Goal: Find specific page/section: Find specific page/section

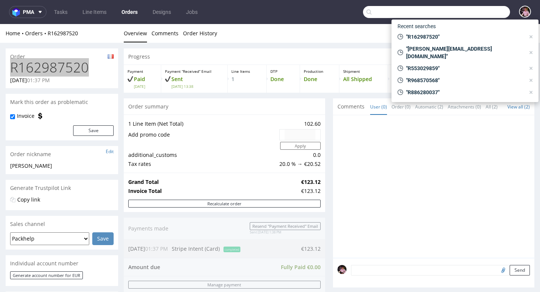
click at [481, 10] on input "text" at bounding box center [436, 12] width 147 height 12
paste input "R263406145"
type input "R263406145"
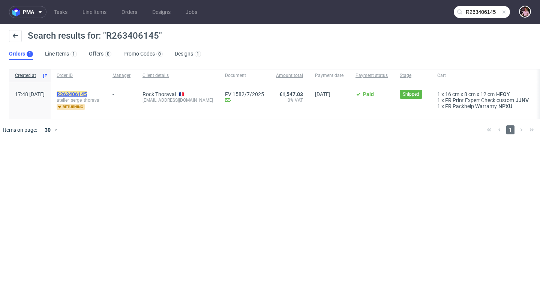
click at [87, 94] on mark "R263406145" at bounding box center [72, 94] width 30 height 6
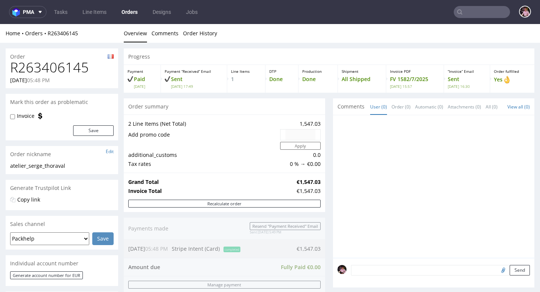
click at [470, 15] on input "text" at bounding box center [482, 12] width 56 height 12
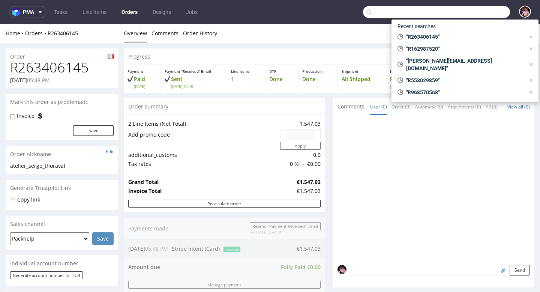
paste input "R998369934"
type input "R998369934"
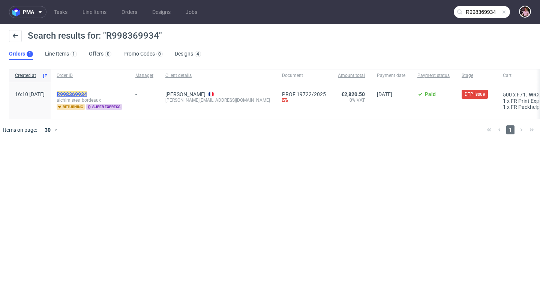
click at [87, 93] on mark "R998369934" at bounding box center [72, 94] width 30 height 6
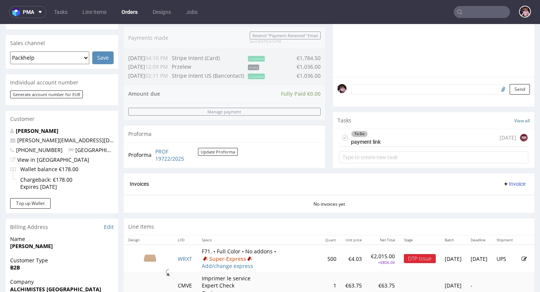
scroll to position [185, 0]
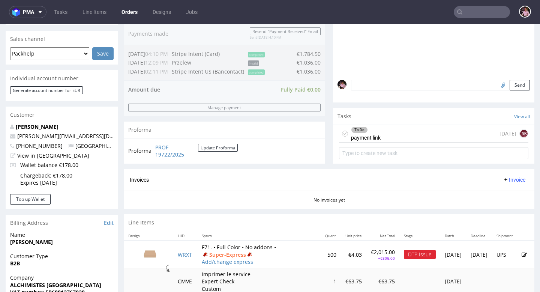
click at [398, 143] on div "To Do payment link 1 day ago NK" at bounding box center [433, 134] width 189 height 18
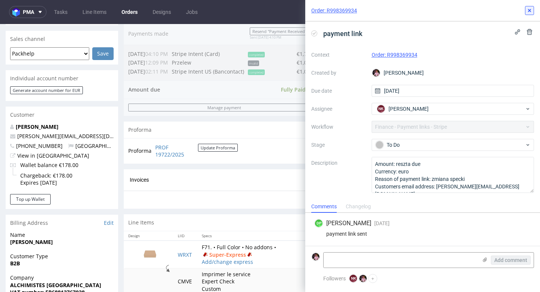
click at [530, 10] on use at bounding box center [529, 10] width 3 height 3
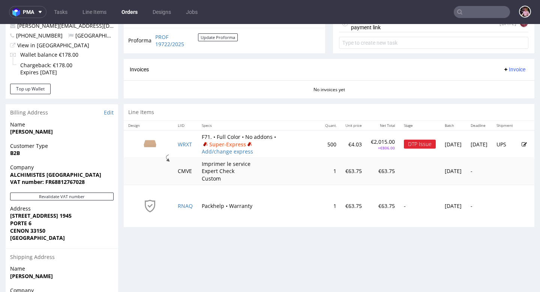
scroll to position [306, 0]
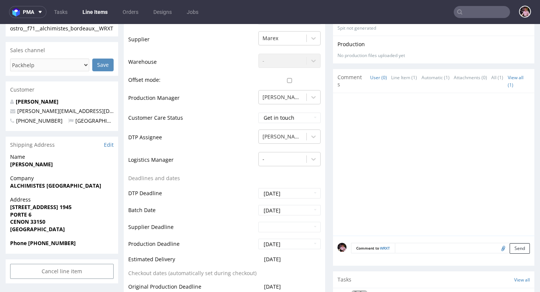
scroll to position [296, 0]
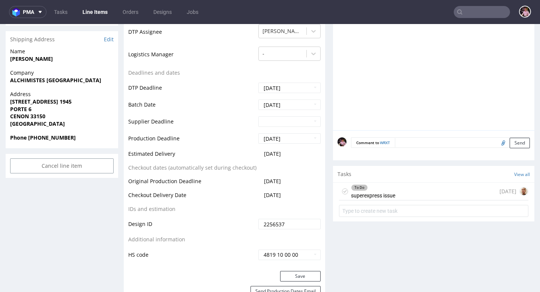
click at [409, 188] on div "To Do superexpress issue 13 days ago" at bounding box center [433, 192] width 189 height 18
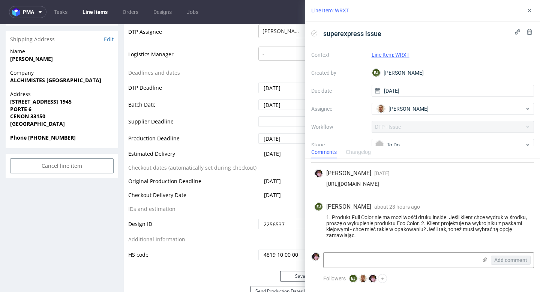
scroll to position [64, 0]
click at [528, 11] on icon at bounding box center [530, 11] width 6 height 6
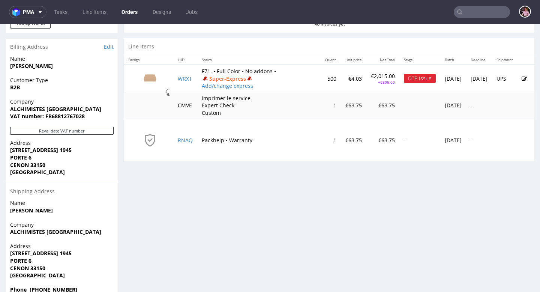
scroll to position [332, 0]
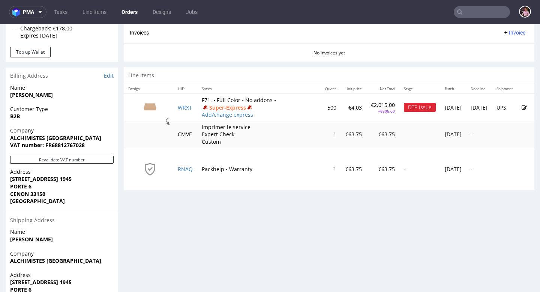
click at [522, 110] on icon at bounding box center [524, 107] width 5 height 5
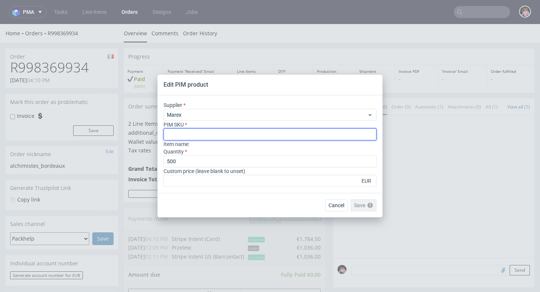
click at [235, 134] on input "text" at bounding box center [270, 134] width 213 height 12
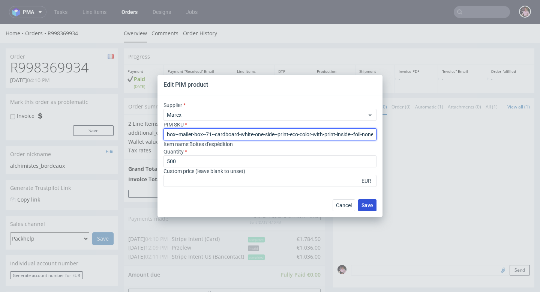
type input "box--mailer-box--71--cardboard-white-one-side--print-eco-color-with-print-insid…"
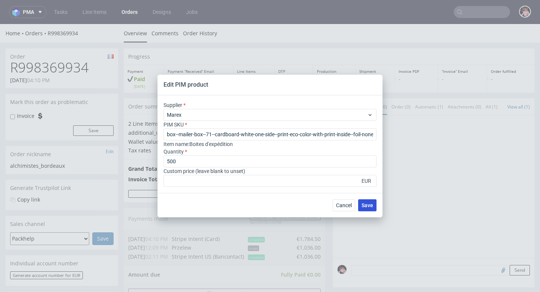
click at [365, 204] on span "Save" at bounding box center [368, 205] width 12 height 5
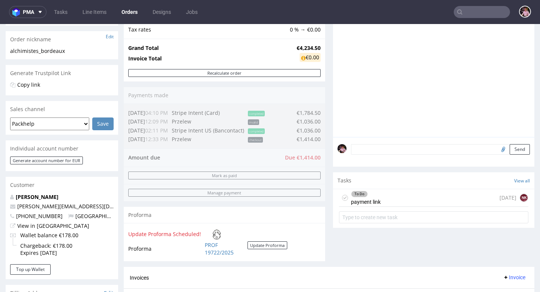
scroll to position [126, 0]
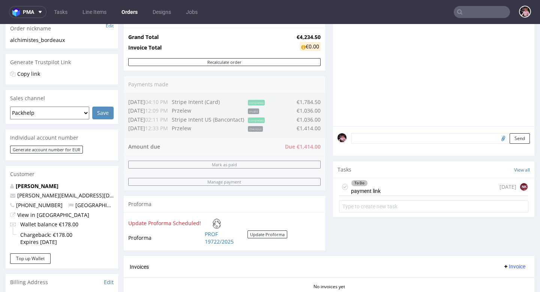
click at [398, 192] on div "To Do payment link 1 day ago NK" at bounding box center [433, 187] width 189 height 18
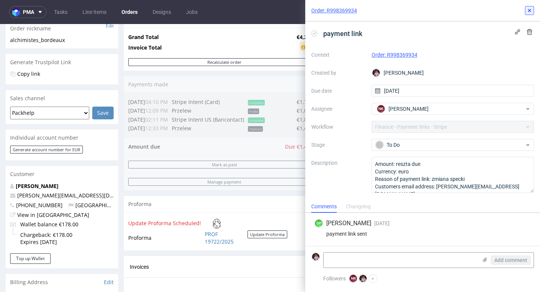
click at [528, 12] on icon at bounding box center [530, 11] width 6 height 6
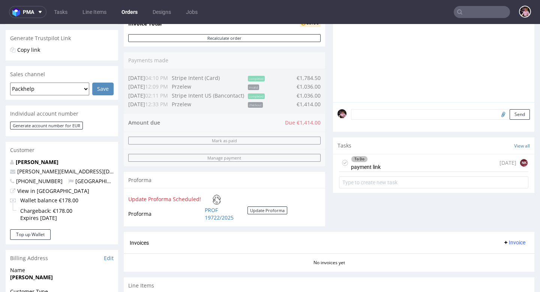
scroll to position [149, 0]
click at [382, 168] on div "To Do payment link 1 day ago NK" at bounding box center [433, 164] width 189 height 18
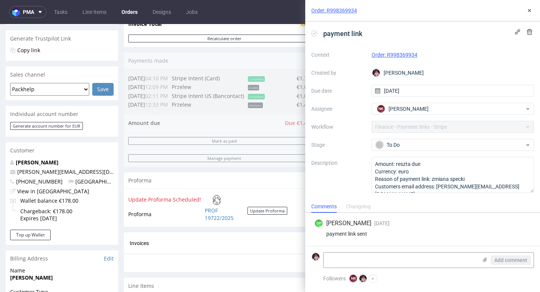
click at [524, 11] on div "Order: R998369934" at bounding box center [422, 10] width 235 height 21
click at [533, 11] on button at bounding box center [529, 10] width 9 height 9
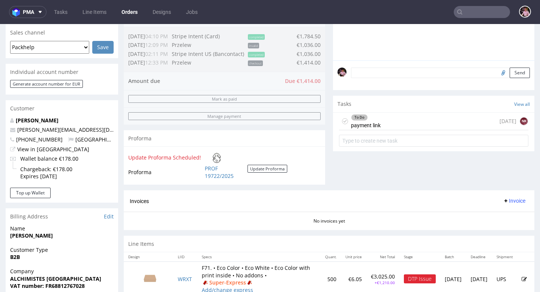
scroll to position [274, 0]
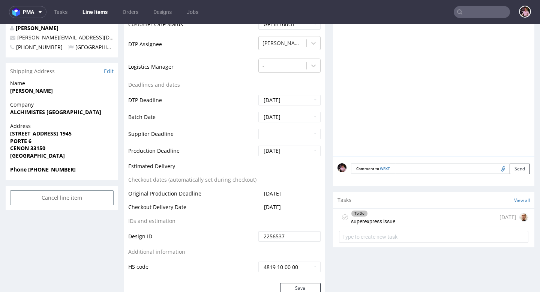
scroll to position [265, 0]
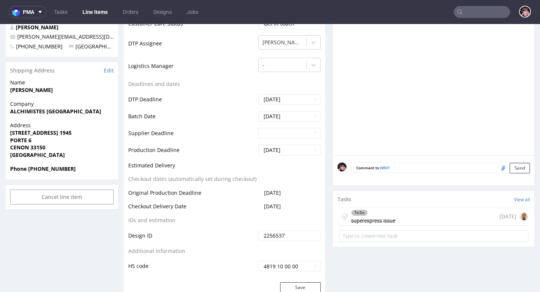
click at [387, 222] on div "To Do superexpress issue" at bounding box center [373, 216] width 44 height 17
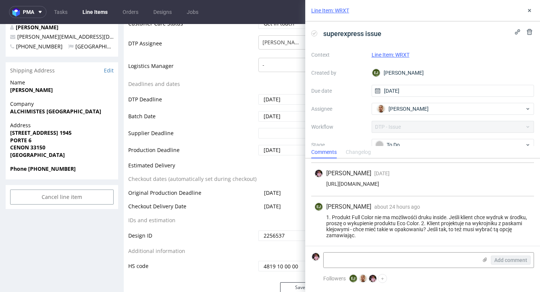
scroll to position [64, 0]
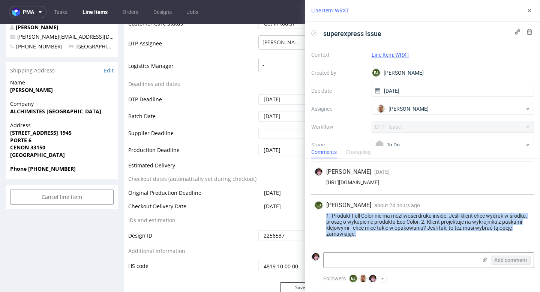
drag, startPoint x: 360, startPoint y: 233, endPoint x: 322, endPoint y: 214, distance: 42.8
click at [322, 214] on div "1. Produkt Full Color nie ma możliwośći druku inside. Jeśli klient chce wydruk …" at bounding box center [422, 225] width 217 height 24
copy div "1. Produkt Full Color nie ma możliwośći druku inside. Jeśli klient chce wydruk …"
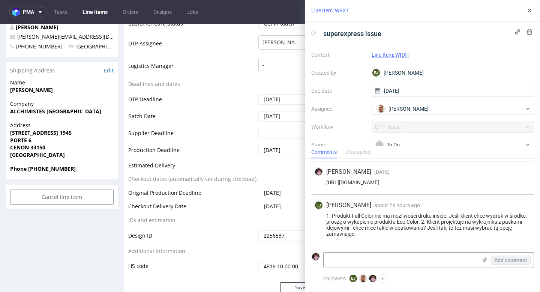
click at [529, 6] on div "Line Item: WRXT" at bounding box center [422, 10] width 235 height 21
click at [529, 8] on icon at bounding box center [530, 11] width 6 height 6
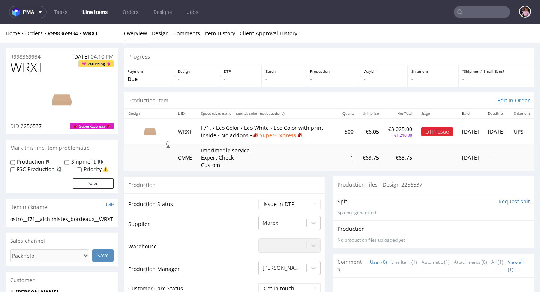
scroll to position [6, 0]
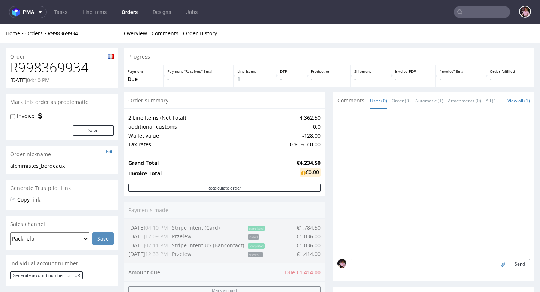
scroll to position [379, 0]
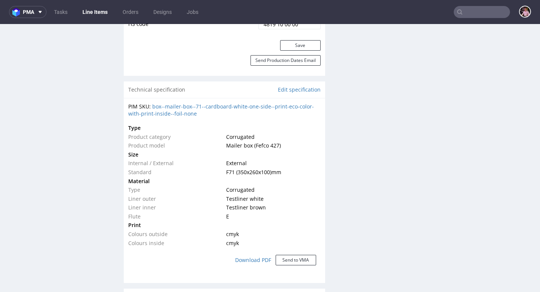
scroll to position [340, 0]
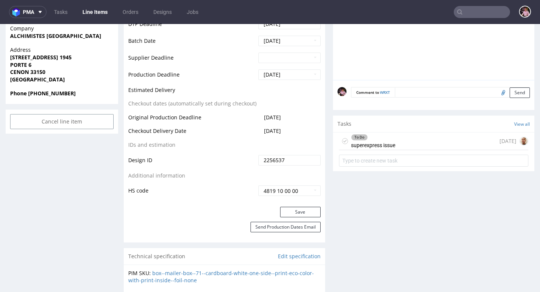
click at [388, 145] on div "To Do superexpress issue" at bounding box center [373, 140] width 44 height 17
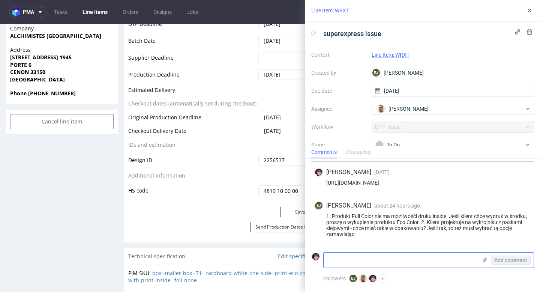
scroll to position [64, 0]
click at [388, 263] on textarea at bounding box center [401, 259] width 154 height 15
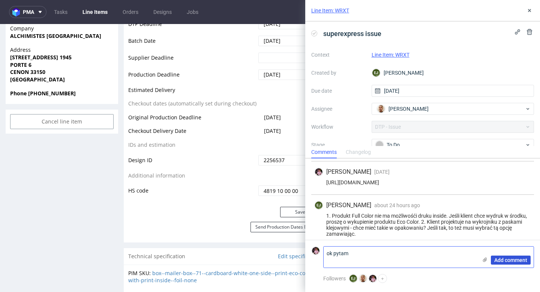
type textarea "ok pytam"
click at [523, 264] on button "Add comment" at bounding box center [511, 259] width 40 height 9
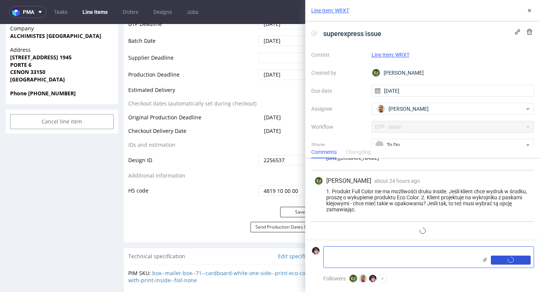
click at [523, 264] on div "Add comment" at bounding box center [506, 256] width 56 height 21
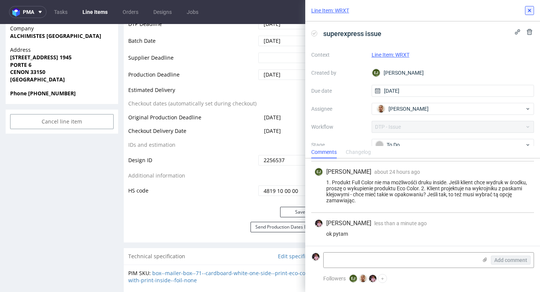
click at [528, 13] on icon at bounding box center [530, 11] width 6 height 6
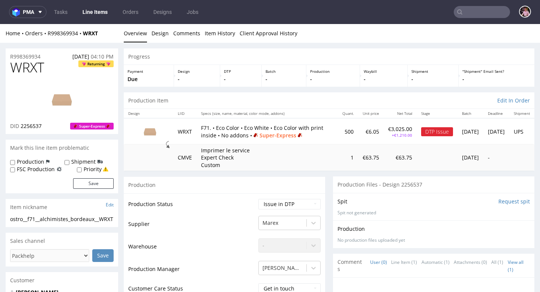
click at [472, 13] on input "text" at bounding box center [482, 12] width 56 height 12
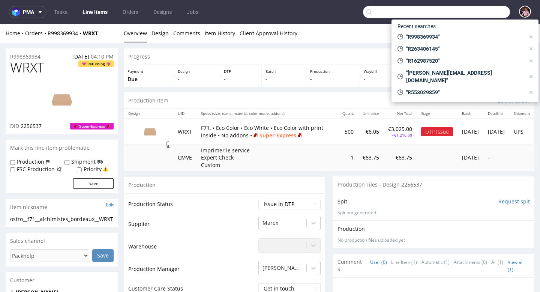
paste input "R721493998"
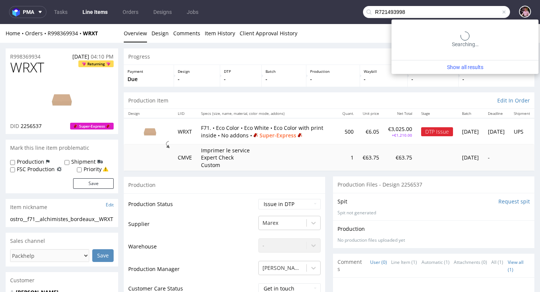
type input "R721493998"
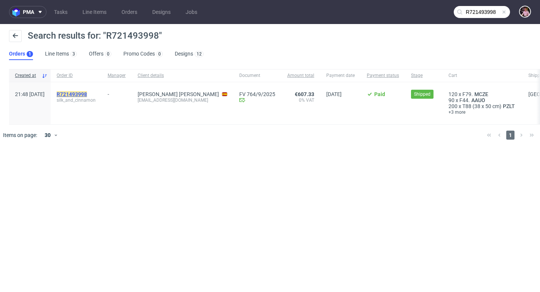
click at [87, 92] on mark "R721493998" at bounding box center [72, 94] width 30 height 6
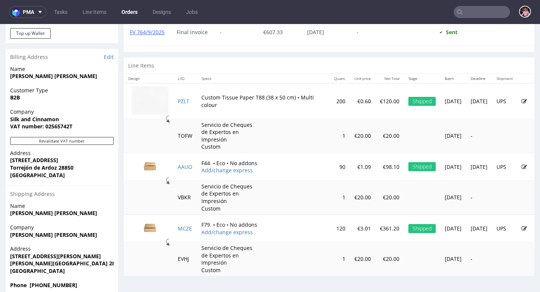
scroll to position [364, 0]
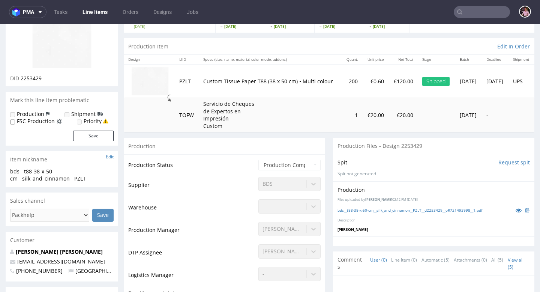
scroll to position [60, 0]
click at [61, 249] on link "[PERSON_NAME] [PERSON_NAME]" at bounding box center [59, 251] width 87 height 7
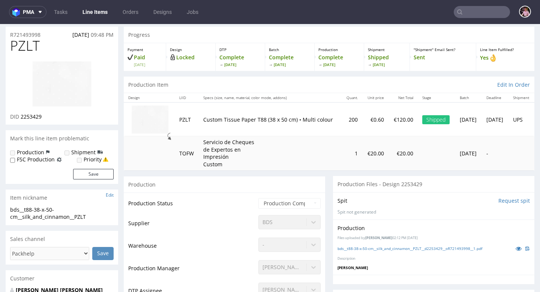
scroll to position [23, 0]
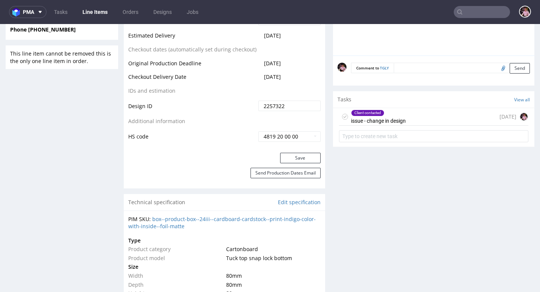
scroll to position [416, 0]
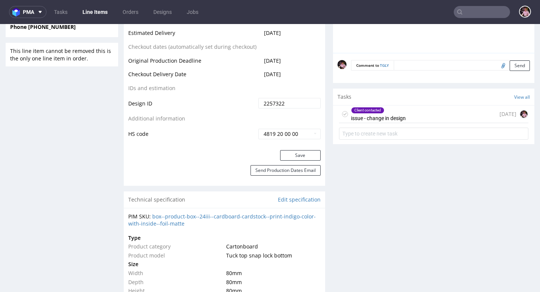
click at [413, 118] on div "Client contacted issue - change in design 6 days ago" at bounding box center [433, 114] width 189 height 18
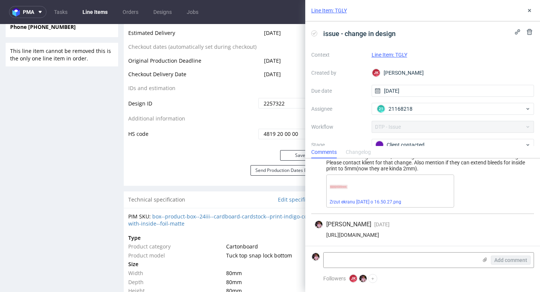
scroll to position [24, 0]
click at [482, 259] on icon at bounding box center [485, 260] width 6 height 6
click at [0, 0] on input "file" at bounding box center [0, 0] width 0 height 0
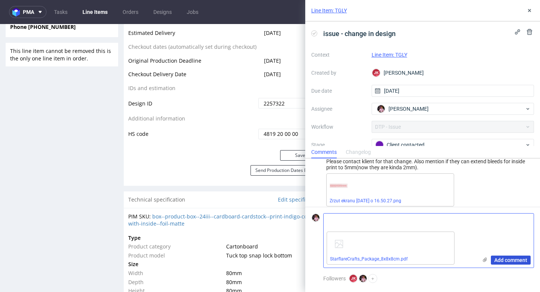
click at [507, 261] on span "Add comment" at bounding box center [510, 259] width 33 height 5
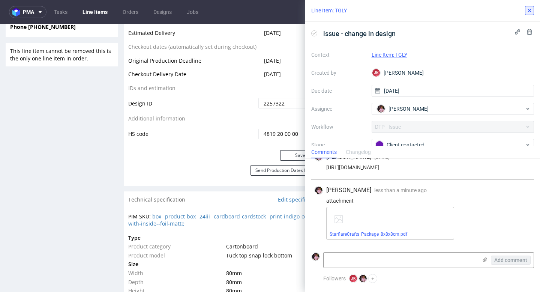
click at [533, 9] on button at bounding box center [529, 10] width 9 height 9
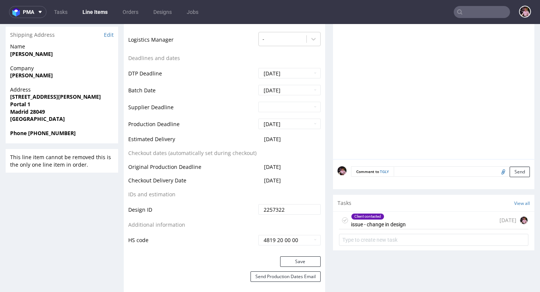
scroll to position [50, 0]
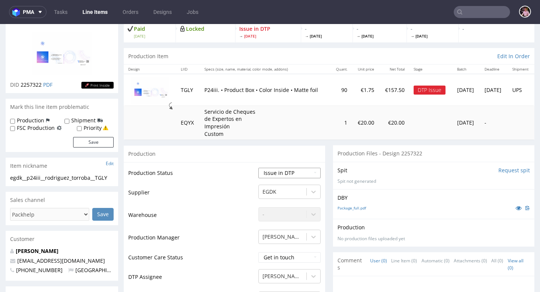
click at [284, 173] on select "Waiting for Artwork Waiting for Diecut Waiting for Mockup Waiting for DTP Waiti…" at bounding box center [289, 173] width 62 height 11
select select "back_for_dtp"
click at [258, 168] on select "Waiting for Artwork Waiting for Diecut Waiting for Mockup Waiting for DTP Waiti…" at bounding box center [289, 173] width 62 height 11
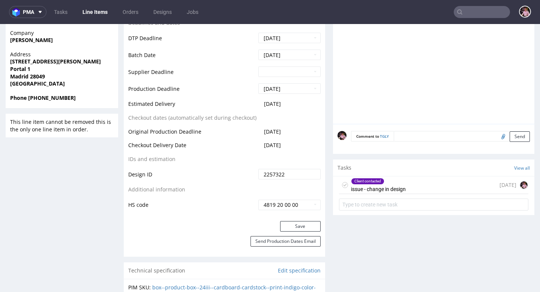
scroll to position [425, 0]
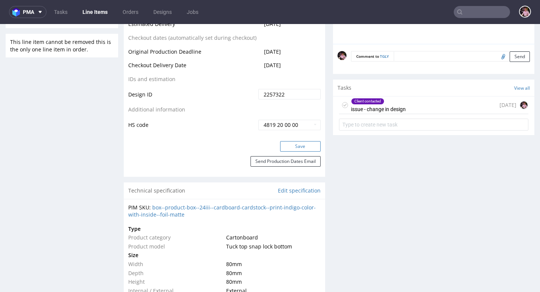
click at [291, 144] on button "Save" at bounding box center [300, 146] width 41 height 11
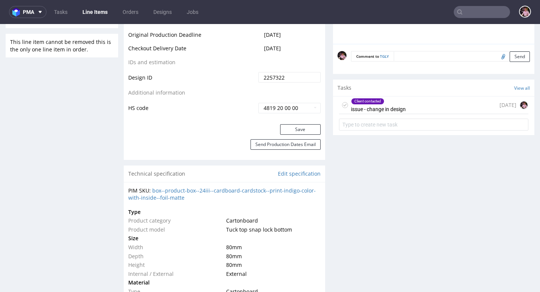
click at [471, 10] on input "text" at bounding box center [482, 12] width 56 height 12
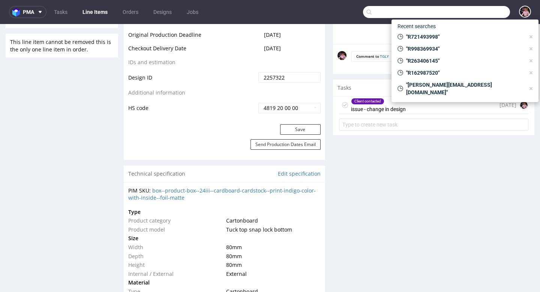
paste input "R482533494"
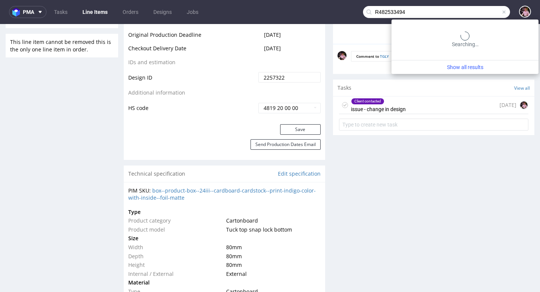
type input "R482533494"
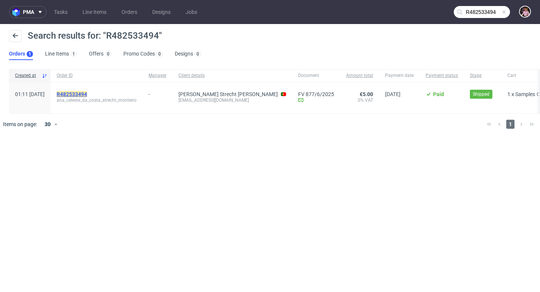
click at [87, 92] on mark "R482533494" at bounding box center [72, 94] width 30 height 6
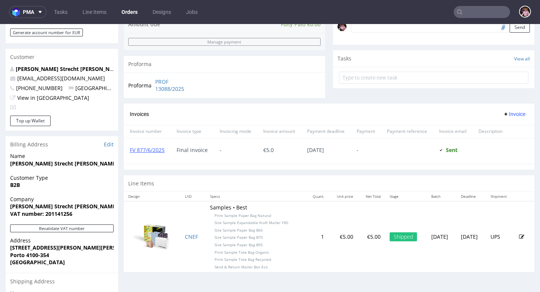
scroll to position [247, 0]
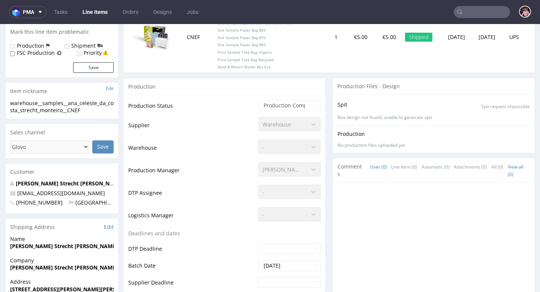
scroll to position [288, 0]
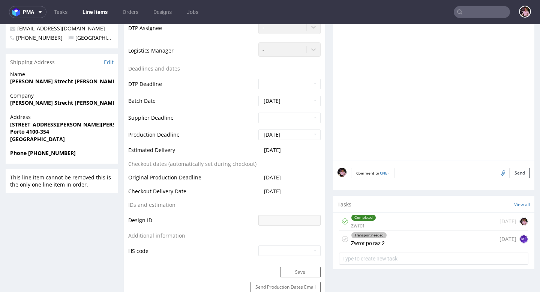
click at [412, 240] on div "Transport needed Zwrot po raz 2 6 days ago MF" at bounding box center [433, 239] width 189 height 18
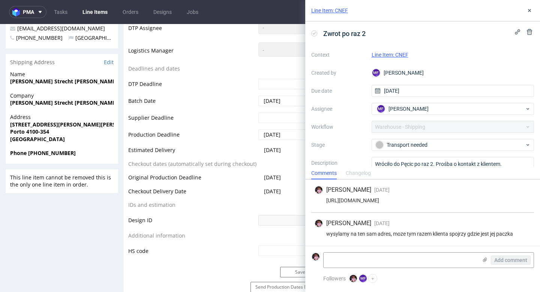
click at [530, 15] on div "Line Item: CNEF" at bounding box center [422, 10] width 235 height 21
